Goal: Task Accomplishment & Management: Use online tool/utility

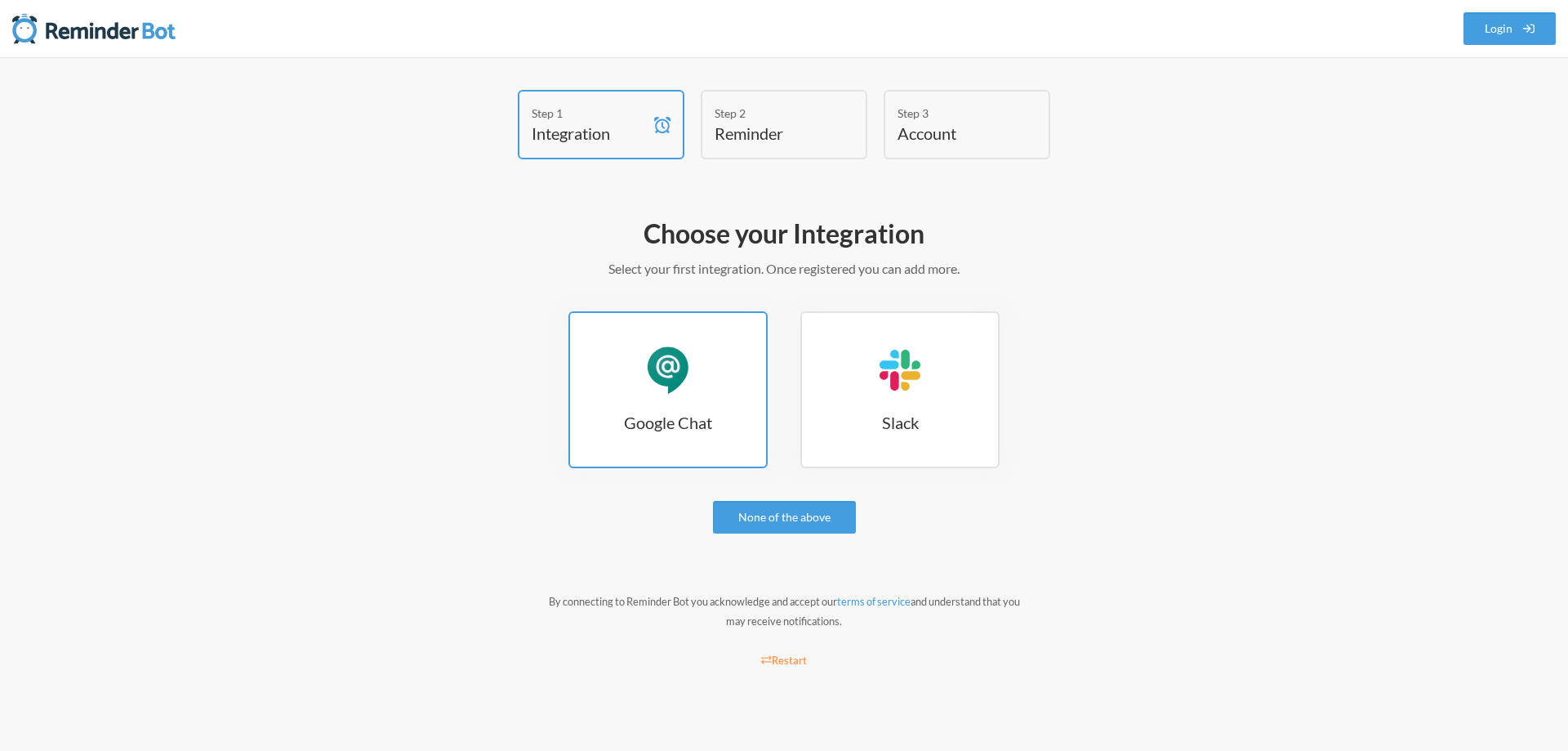
click at [699, 414] on h3 "Google Chat" at bounding box center [668, 422] width 196 height 23
click at [676, 393] on div "Google Chat" at bounding box center [667, 370] width 49 height 49
click at [672, 374] on div "Google Chat" at bounding box center [667, 370] width 49 height 49
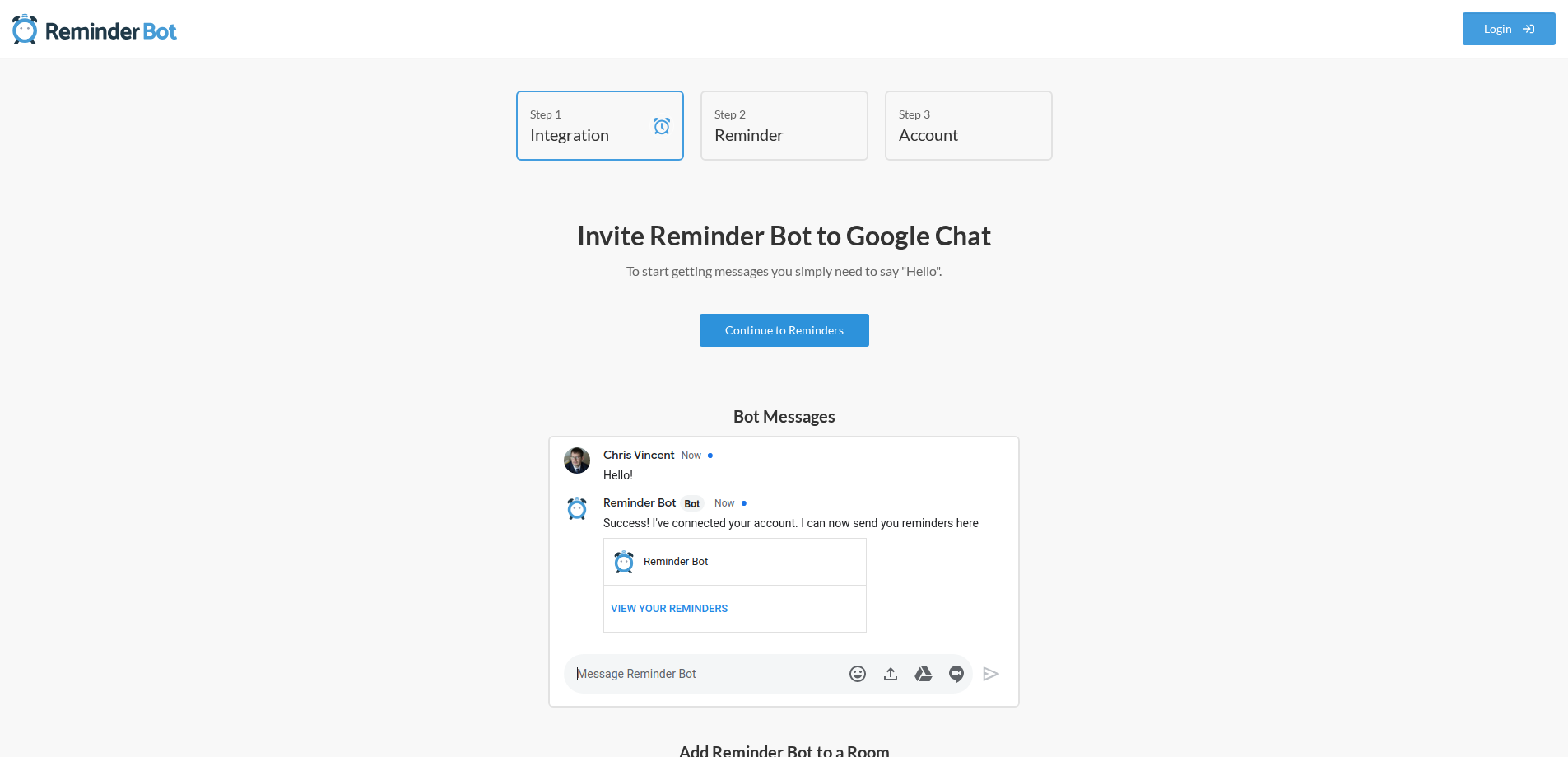
click at [855, 327] on link "Continue to Reminders" at bounding box center [784, 330] width 169 height 33
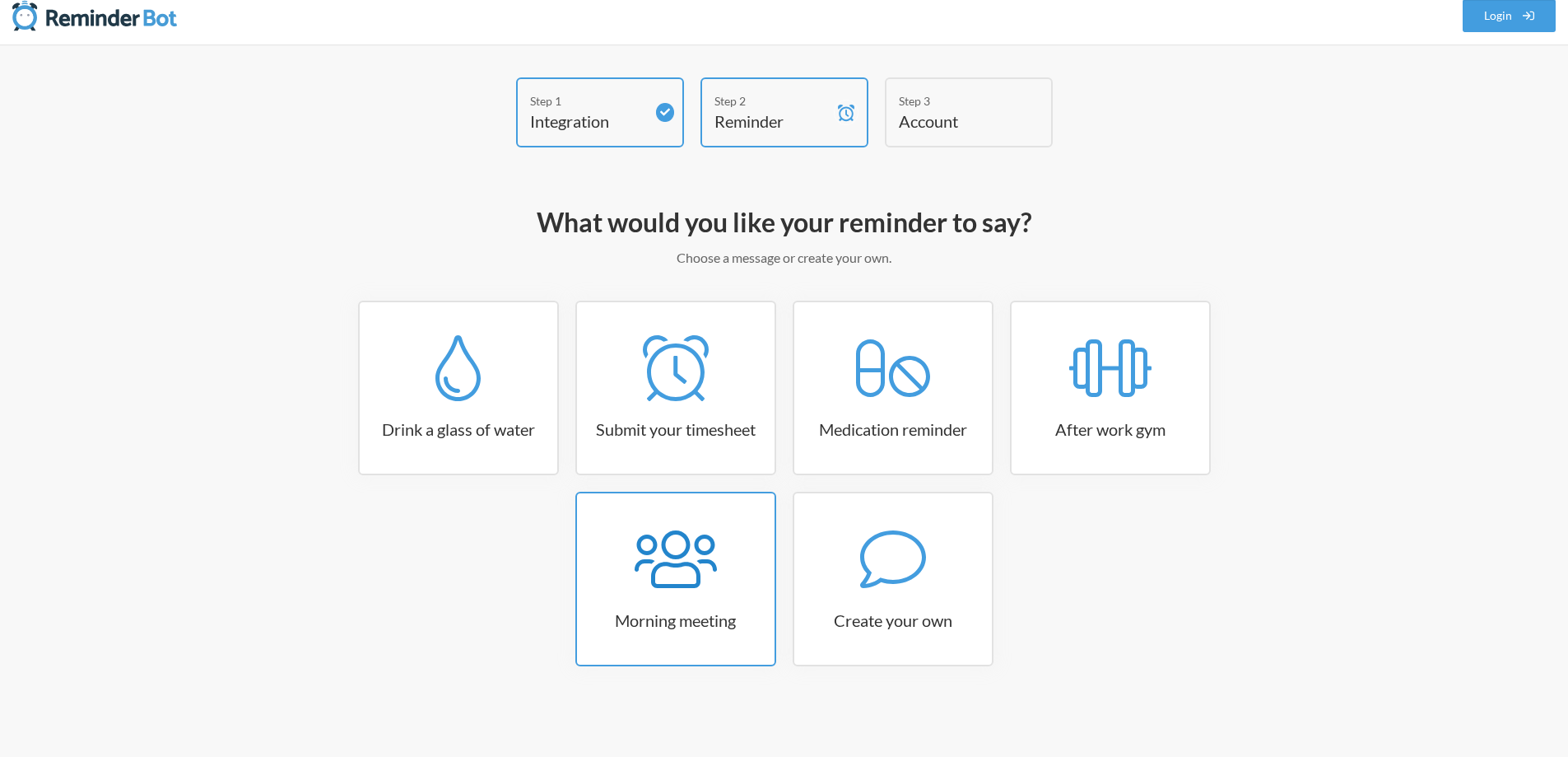
click at [707, 600] on link "Morning meeting" at bounding box center [676, 578] width 201 height 175
select select "08:30:00"
select select "true"
select select "09:45:00"
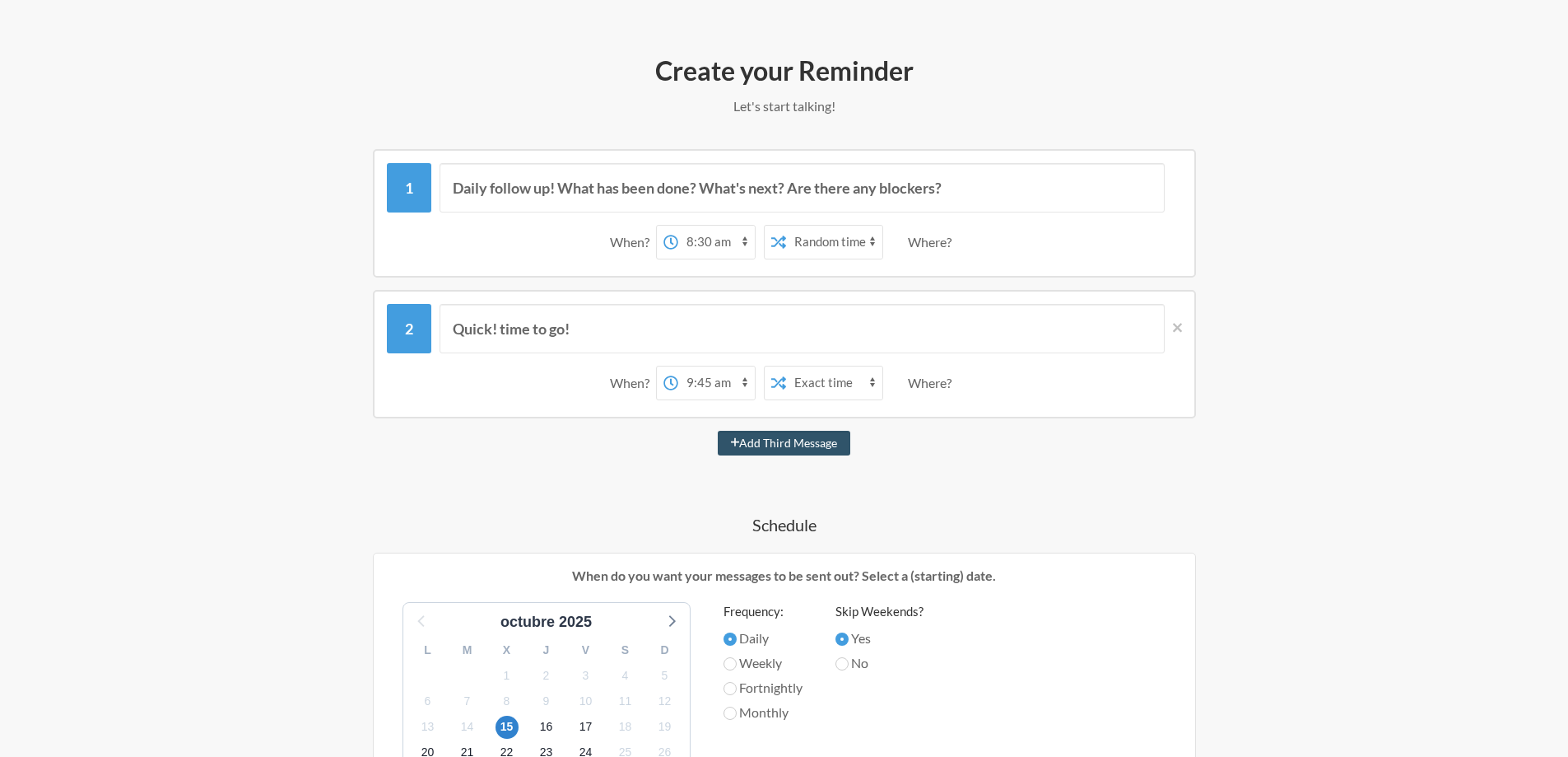
scroll to position [0, 0]
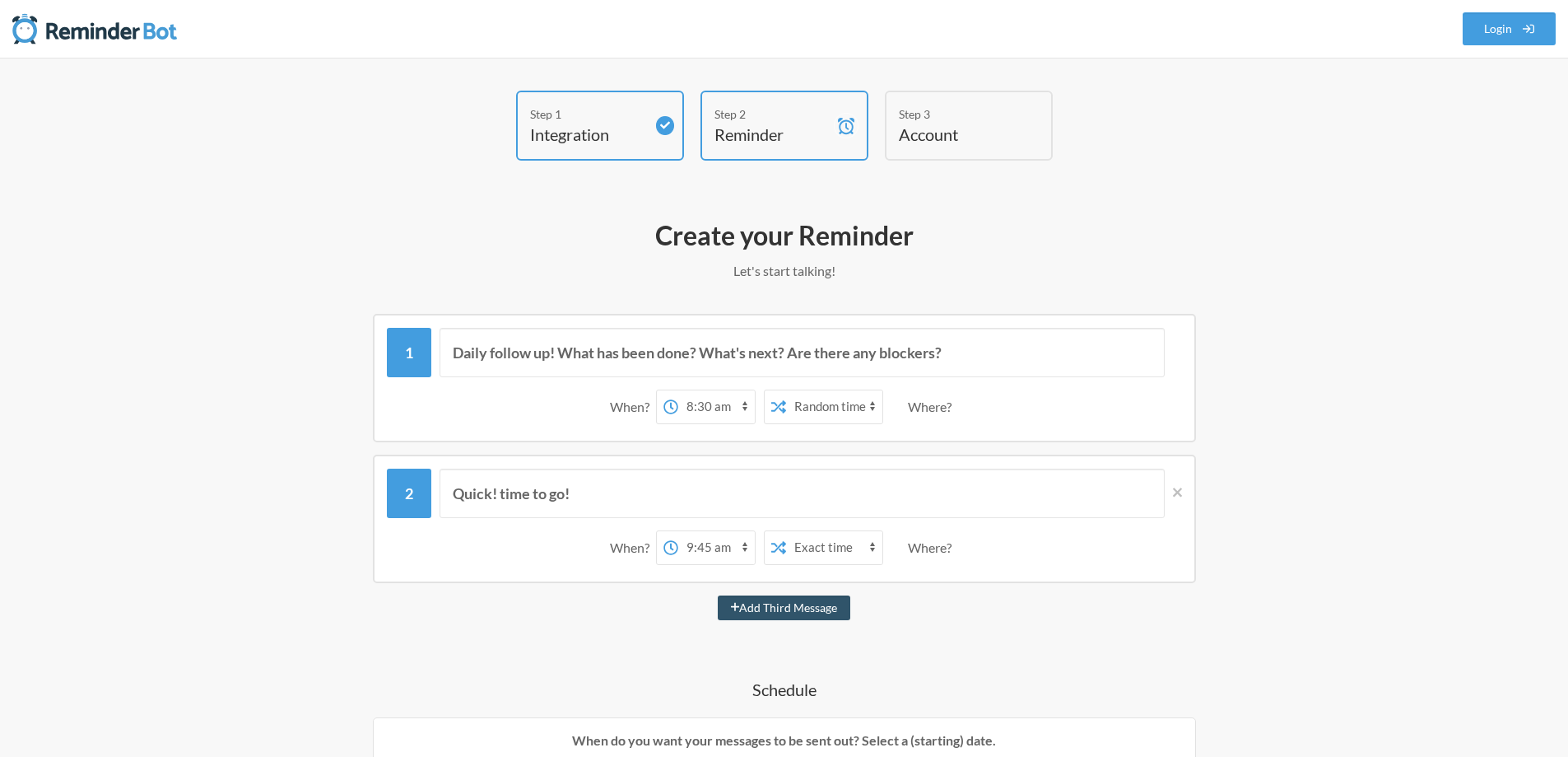
click at [927, 125] on h4 "Account" at bounding box center [956, 134] width 115 height 23
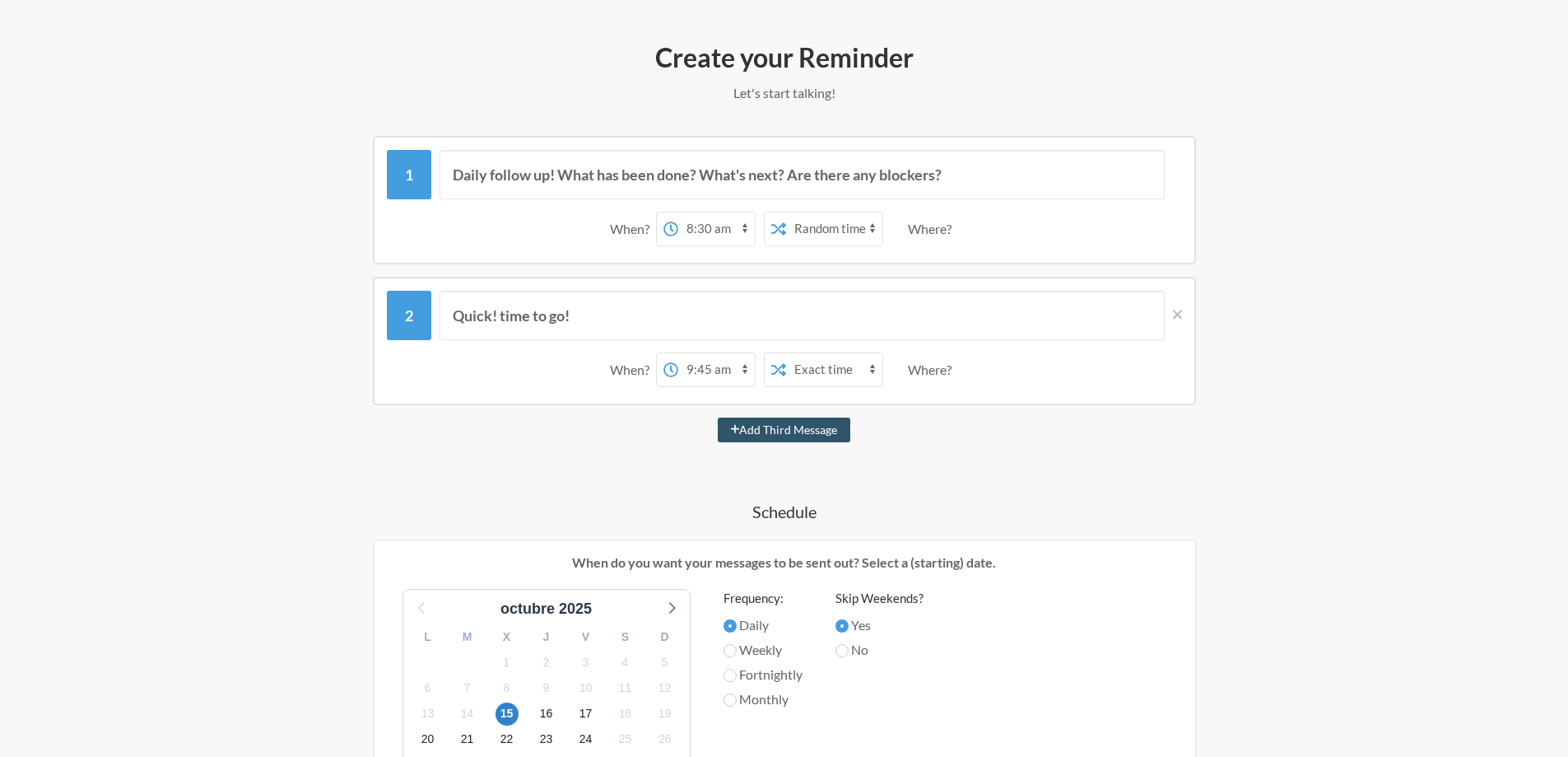
scroll to position [576, 0]
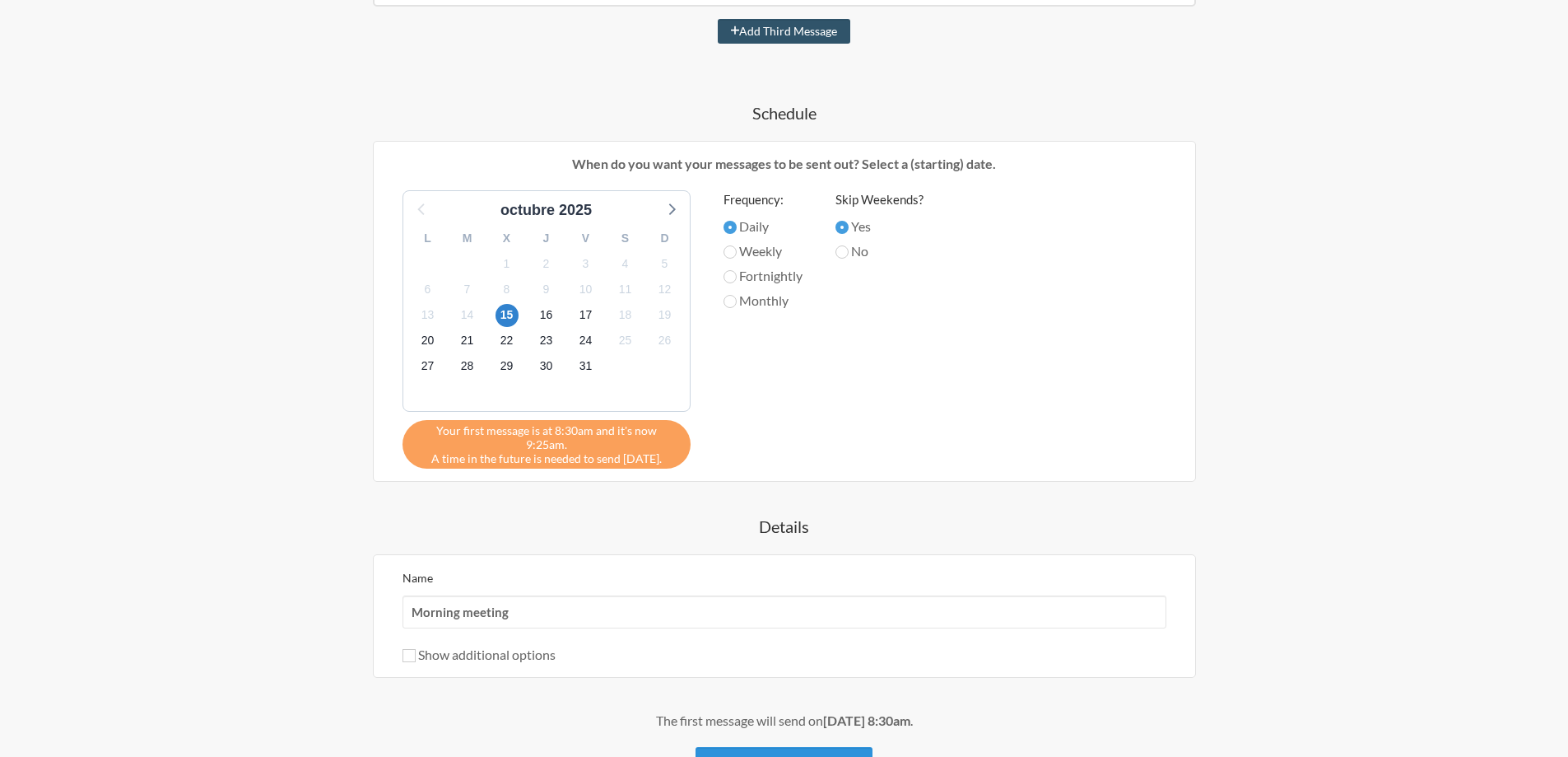
click at [792, 747] on button "Create Reminder" at bounding box center [784, 769] width 177 height 46
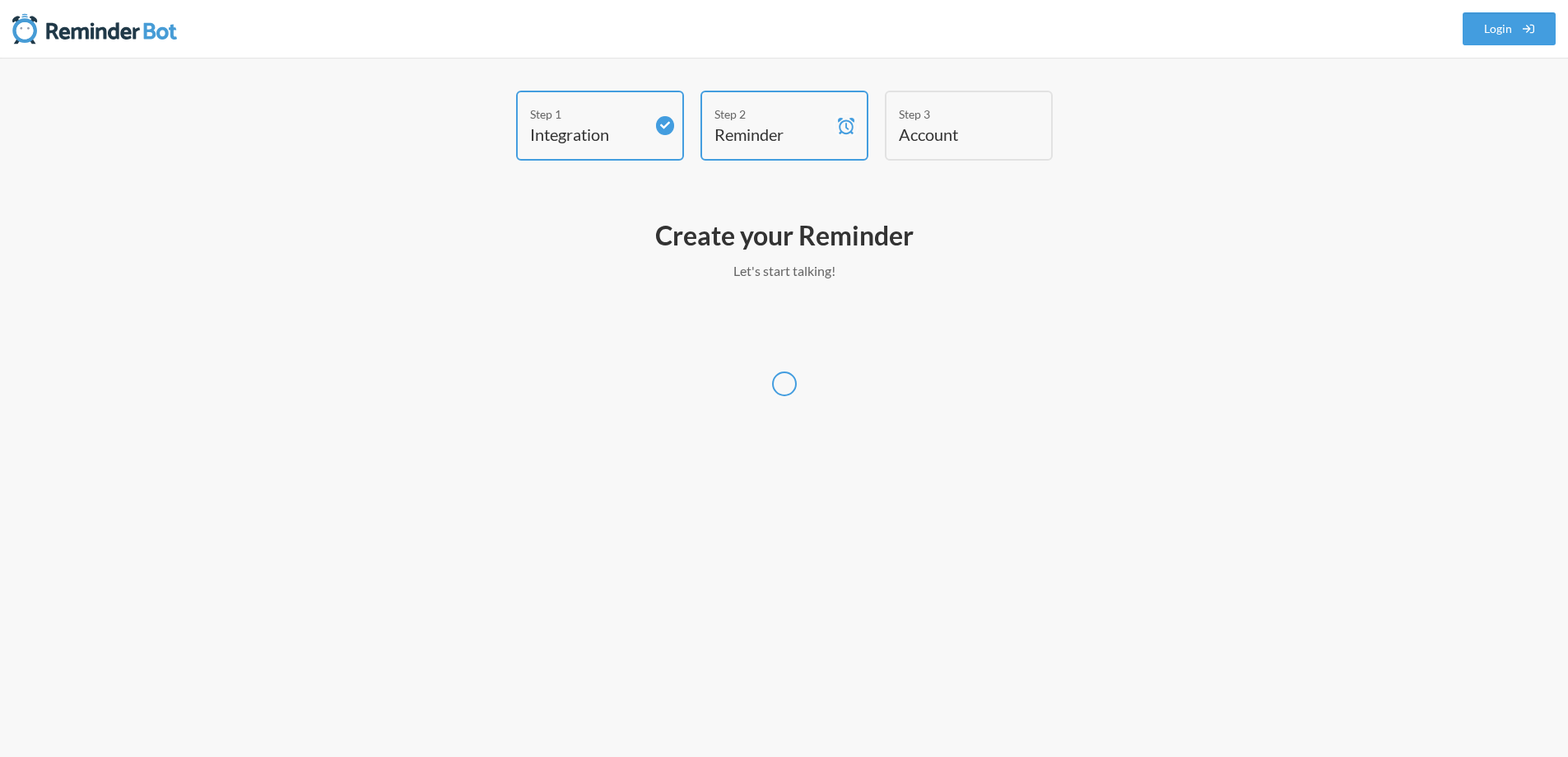
scroll to position [0, 0]
select select "UTC"
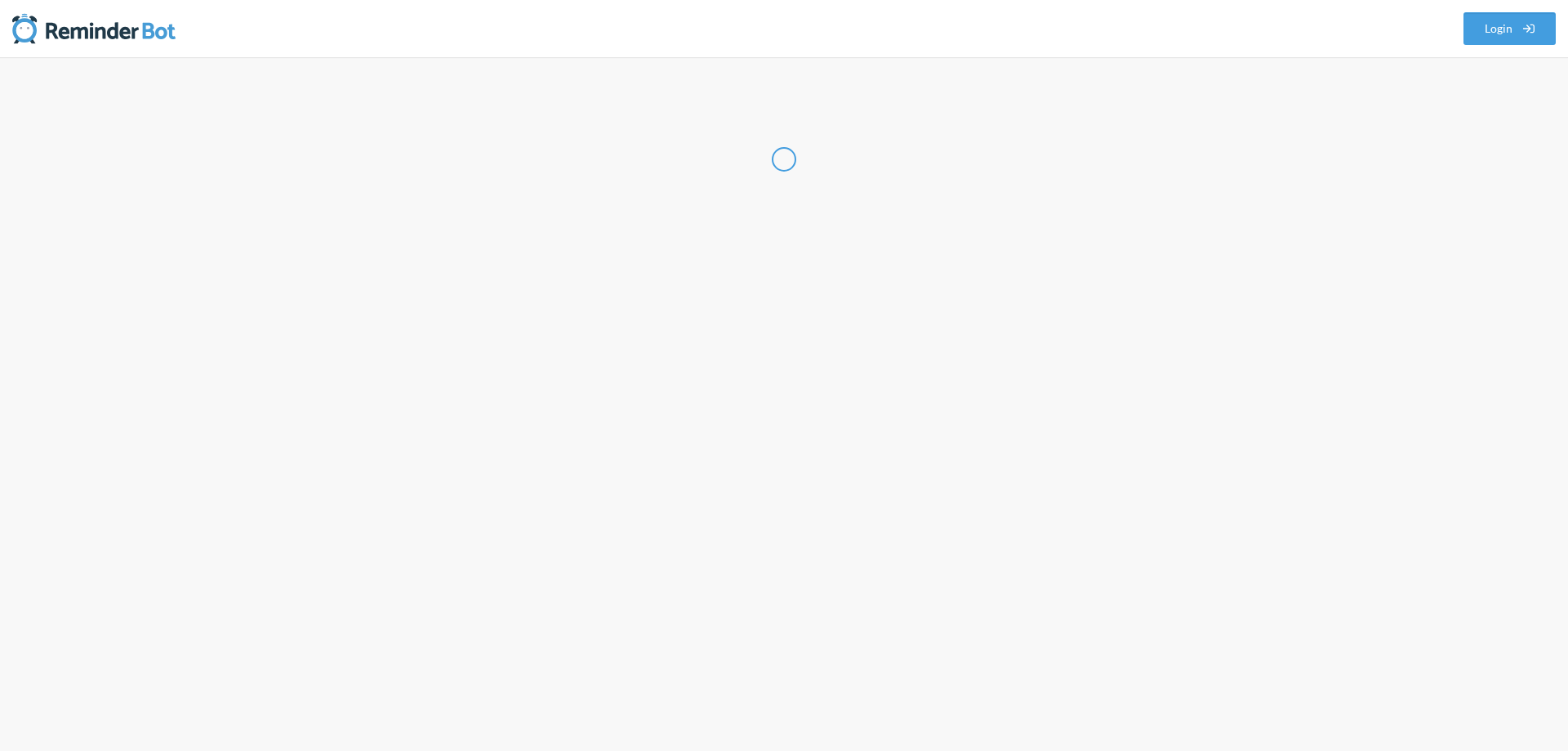
select select "AR"
